Goal: Information Seeking & Learning: Compare options

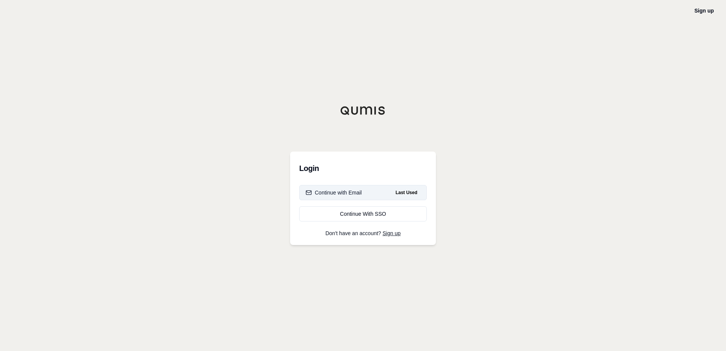
click at [351, 198] on button "Continue with Email Last Used" at bounding box center [363, 192] width 128 height 15
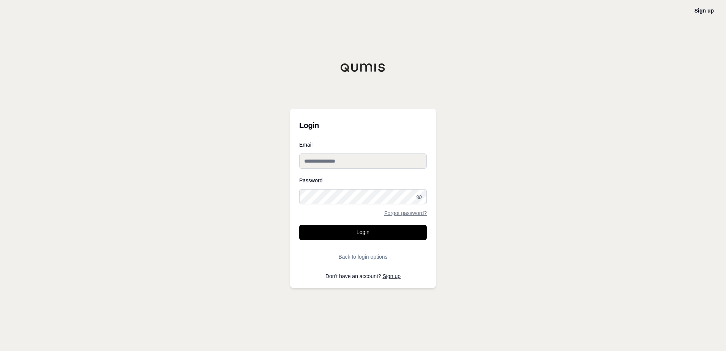
type input "**********"
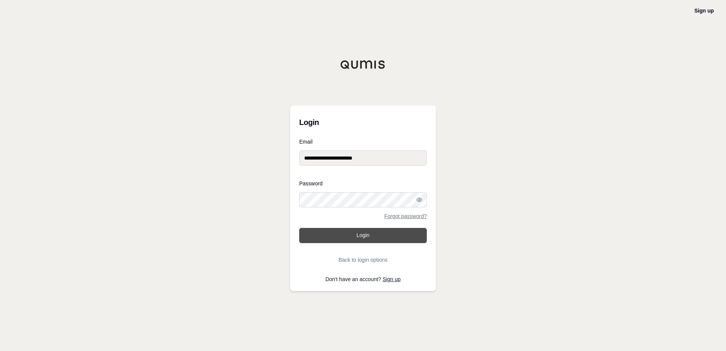
click at [376, 236] on button "Login" at bounding box center [363, 235] width 128 height 15
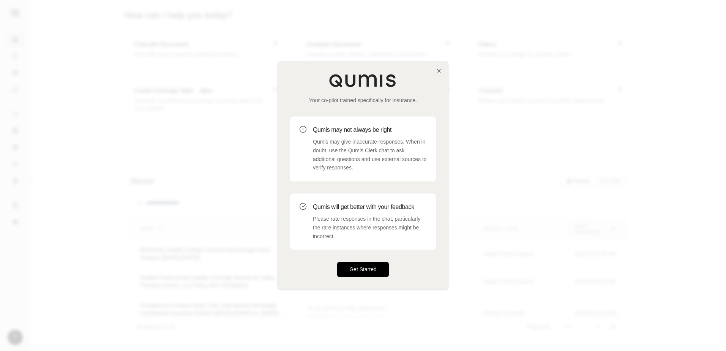
click at [371, 266] on button "Get Started" at bounding box center [363, 269] width 52 height 15
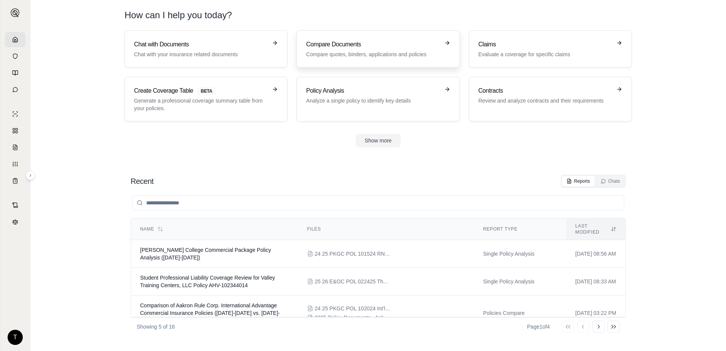
click at [381, 49] on div "Compare Documents Compare quotes, binders, applications and policies" at bounding box center [372, 49] width 133 height 18
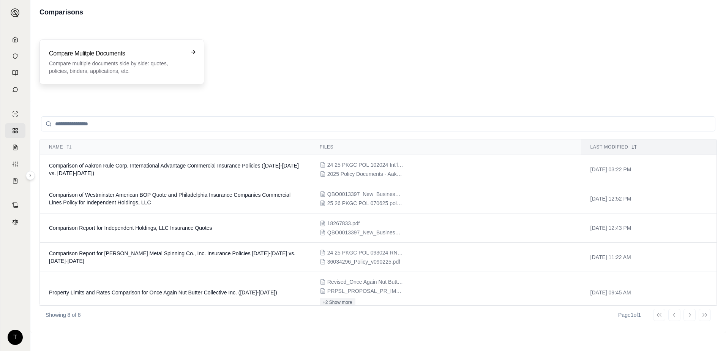
click at [134, 59] on div "Compare Mulitple Documents Compare multiple documents side by side: quotes, pol…" at bounding box center [116, 62] width 135 height 26
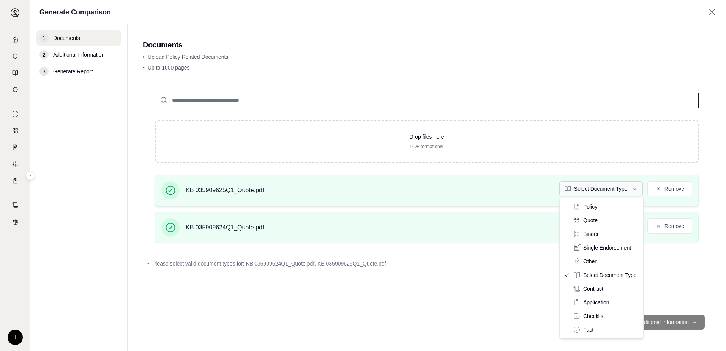
click at [611, 182] on html "T Generate Comparison 1 Documents 2 Additional Information 3 Generate Report Do…" at bounding box center [363, 175] width 726 height 351
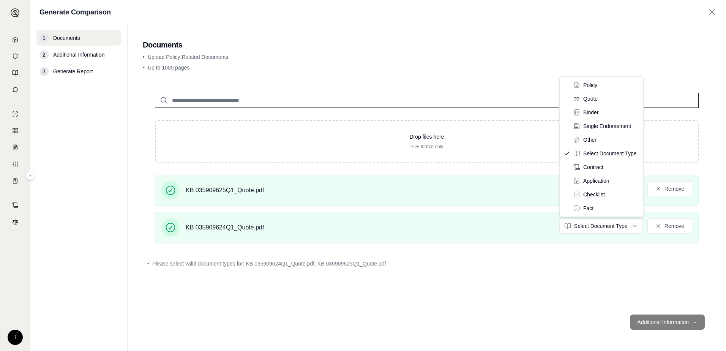
click at [598, 222] on html "T Generate Comparison 1 Documents 2 Additional Information 3 Generate Report Do…" at bounding box center [363, 175] width 726 height 351
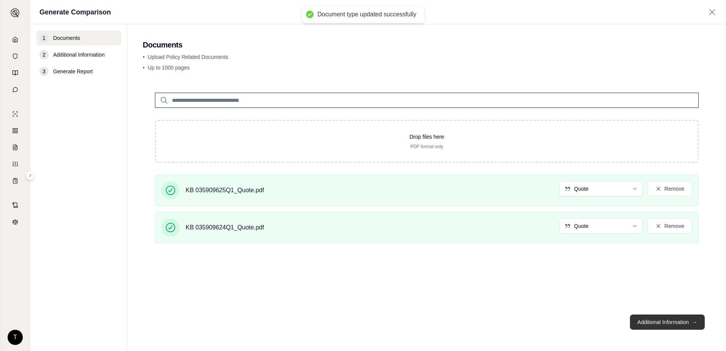
click at [643, 315] on button "Additional Information →" at bounding box center [667, 322] width 75 height 15
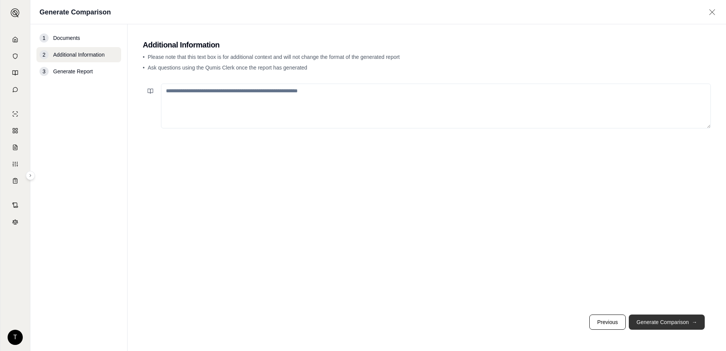
click at [656, 323] on button "Generate Comparison →" at bounding box center [667, 322] width 76 height 15
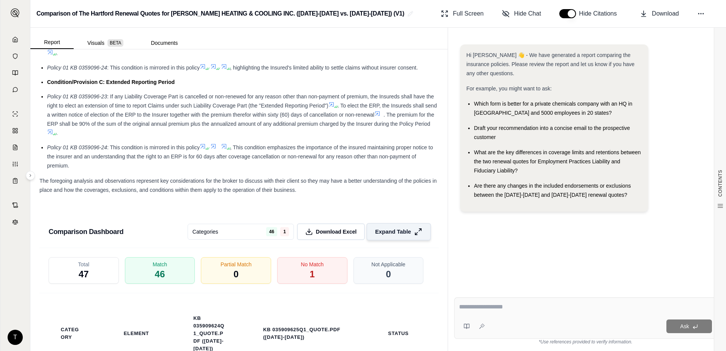
scroll to position [1438, 0]
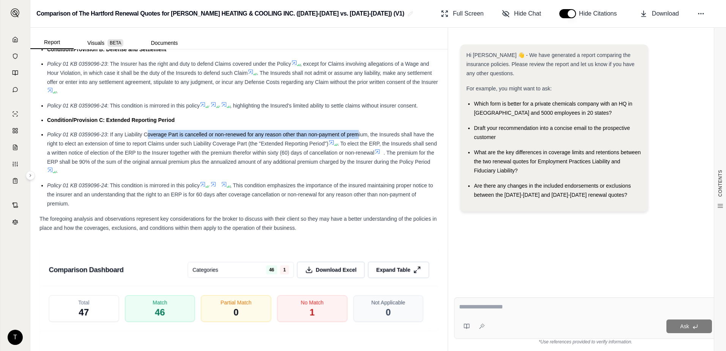
drag, startPoint x: 149, startPoint y: 143, endPoint x: 359, endPoint y: 138, distance: 210.5
click at [359, 138] on ul "Condition/Provision A: Notice of Claim Policy 01 KB 0359096-23 : As a condition…" at bounding box center [239, 95] width 399 height 225
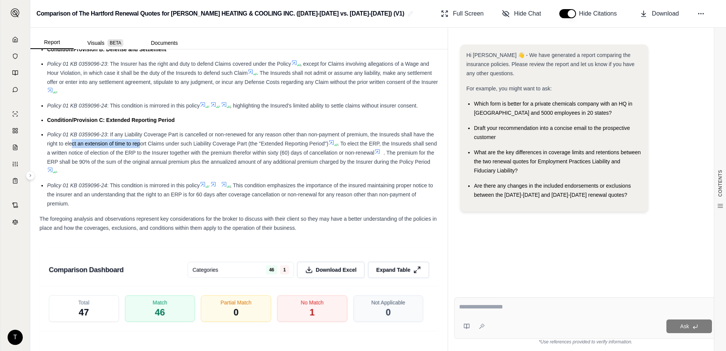
drag, startPoint x: 80, startPoint y: 155, endPoint x: 150, endPoint y: 153, distance: 70.7
click at [150, 147] on span ": If any Liability Coverage Part is cancelled or non-renewed for any reason oth…" at bounding box center [240, 138] width 387 height 15
click at [359, 187] on ul "Condition/Provision A: Notice of Claim Policy 01 KB 0359096-23 : As a condition…" at bounding box center [239, 95] width 399 height 225
click at [389, 274] on span "Expand Table" at bounding box center [393, 270] width 36 height 8
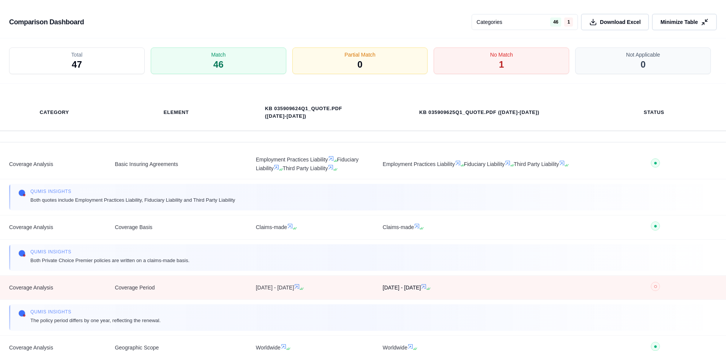
scroll to position [0, 0]
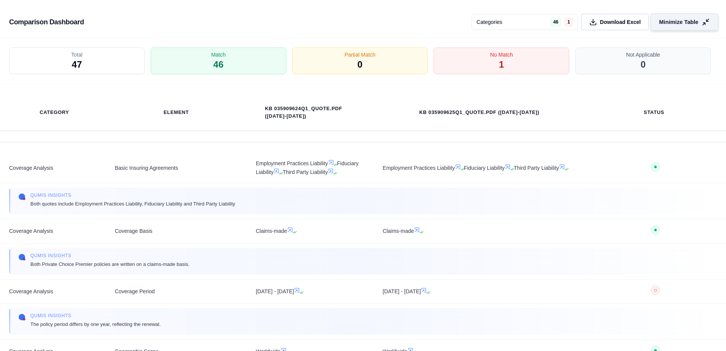
click at [694, 23] on span "Minimize Table" at bounding box center [679, 22] width 39 height 8
